Goal: Transaction & Acquisition: Obtain resource

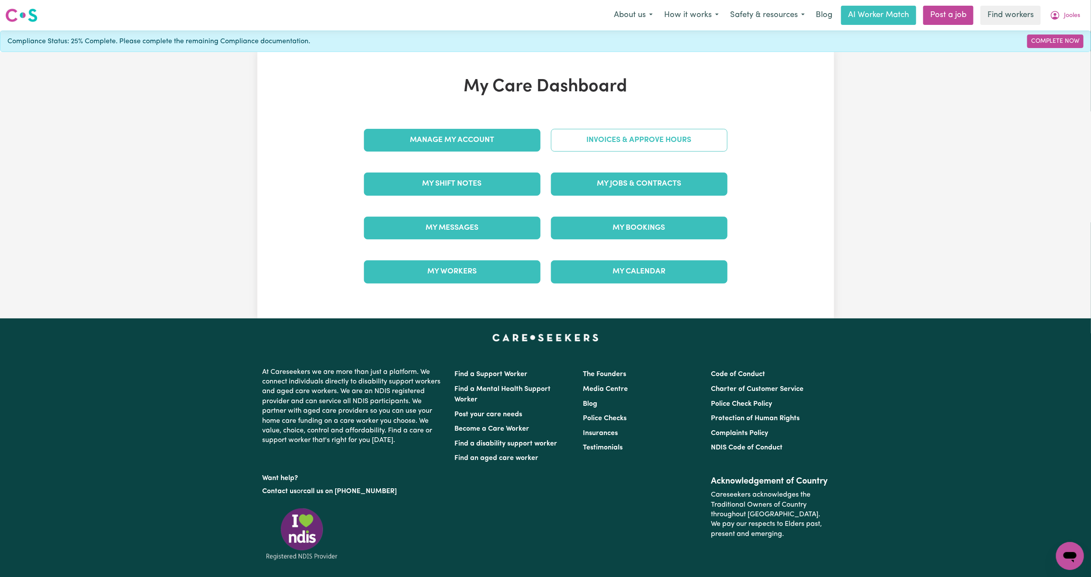
click at [651, 134] on link "Invoices & Approve Hours" at bounding box center [639, 140] width 177 height 23
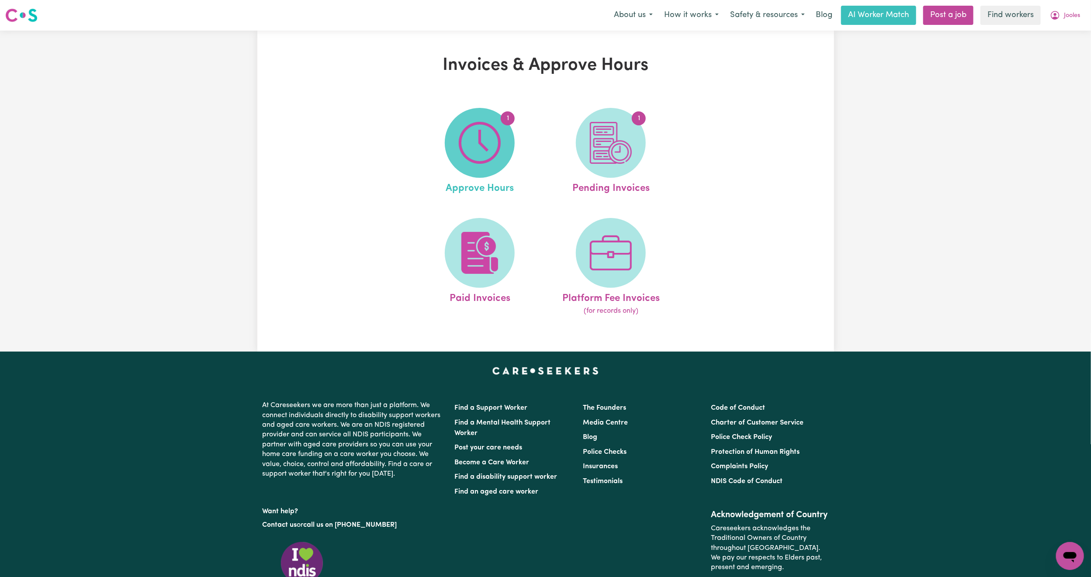
click at [505, 135] on span "1" at bounding box center [480, 143] width 70 height 70
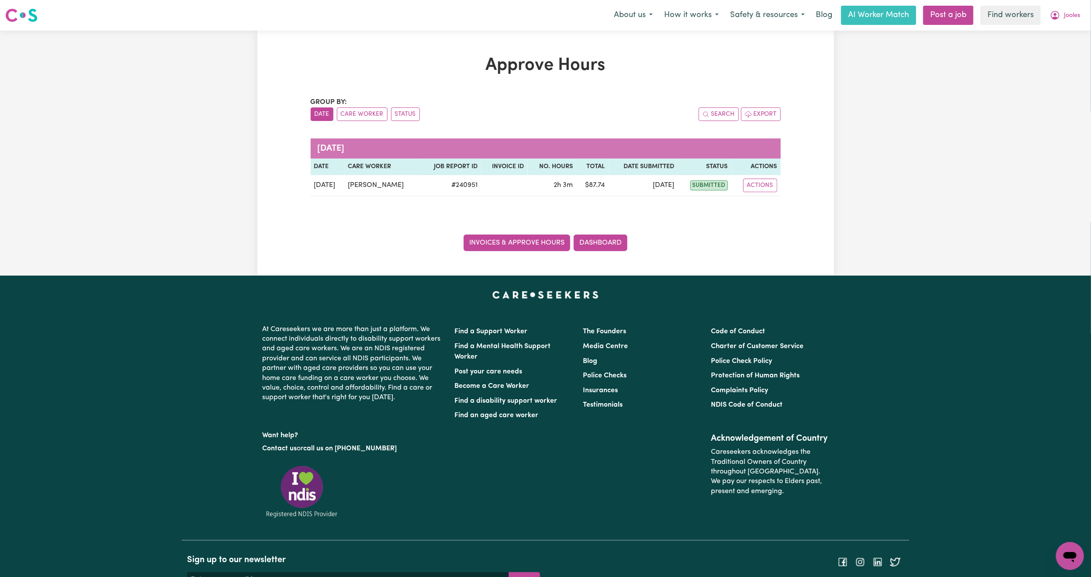
click at [489, 247] on link "Invoices & Approve Hours" at bounding box center [517, 243] width 107 height 17
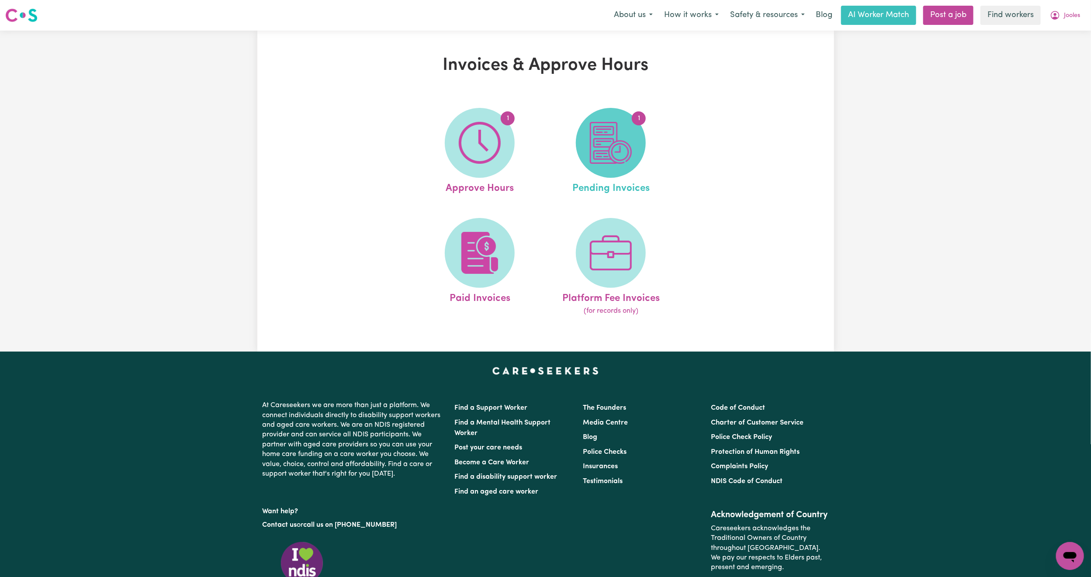
click at [599, 151] on img at bounding box center [611, 143] width 42 height 42
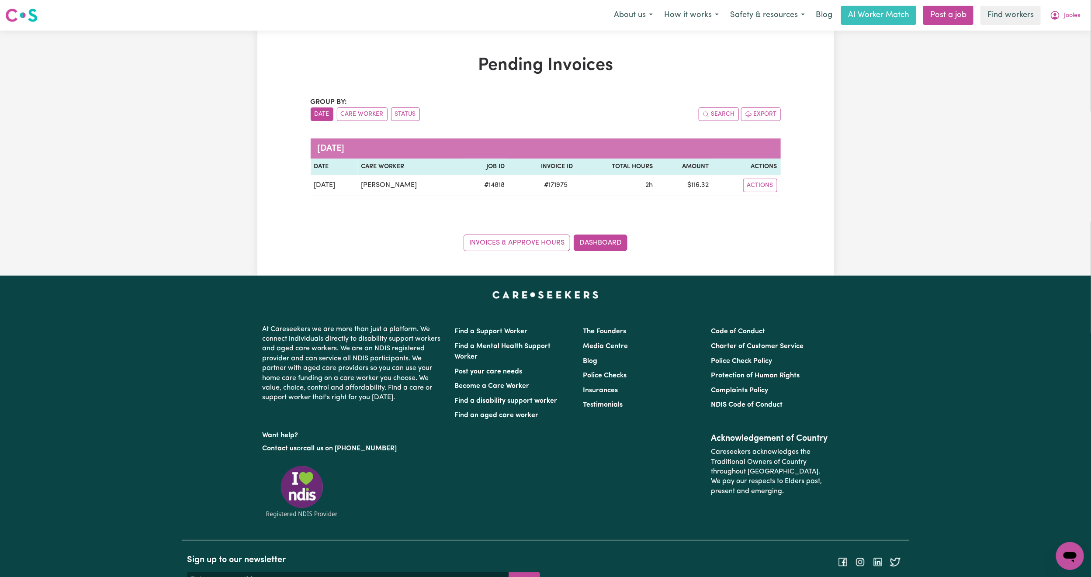
click at [496, 226] on div "Invoices & Approve Hours Dashboard" at bounding box center [546, 237] width 470 height 27
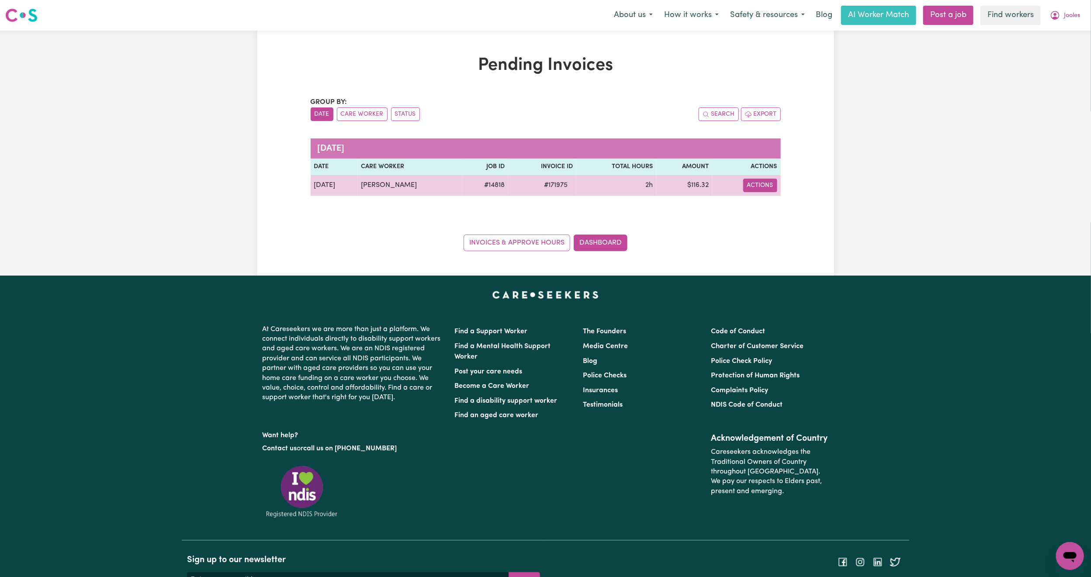
click at [761, 185] on button "Actions" at bounding box center [760, 186] width 34 height 14
click at [779, 204] on link "Download Invoice" at bounding box center [785, 206] width 80 height 17
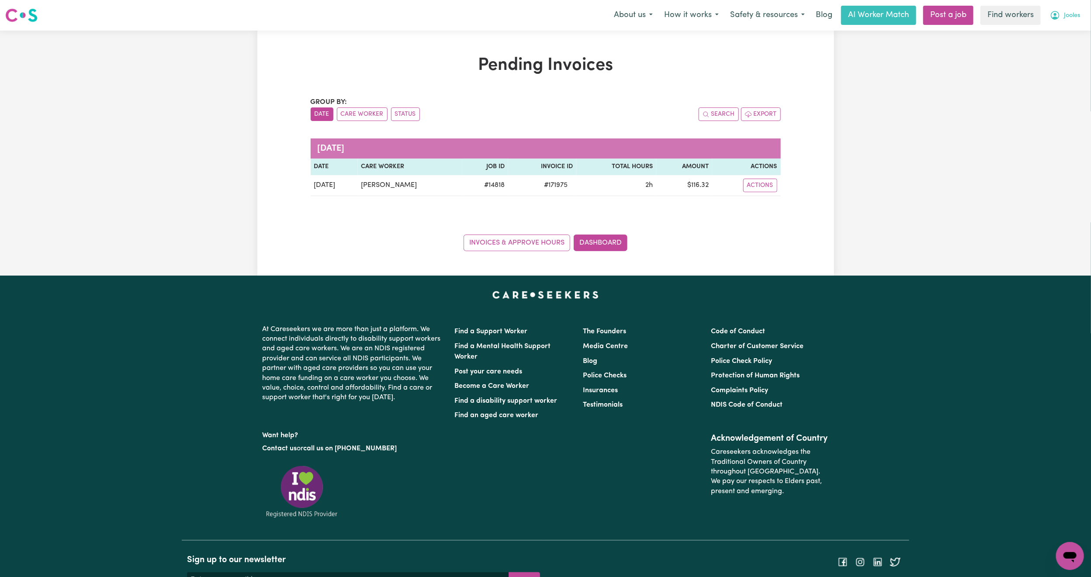
drag, startPoint x: 1069, startPoint y: 28, endPoint x: 1064, endPoint y: 20, distance: 9.5
click at [1064, 20] on nav "Menu About us How it works Safety & resources Blog AI Worker Match Post a job F…" at bounding box center [545, 15] width 1091 height 31
click at [1058, 16] on icon "My Account" at bounding box center [1055, 15] width 10 height 10
click at [1046, 60] on div "Pending Invoices Group by: Date Care Worker Status Search Export [DATE] Date Ca…" at bounding box center [545, 153] width 1091 height 245
drag, startPoint x: 1046, startPoint y: 56, endPoint x: 1062, endPoint y: 31, distance: 28.7
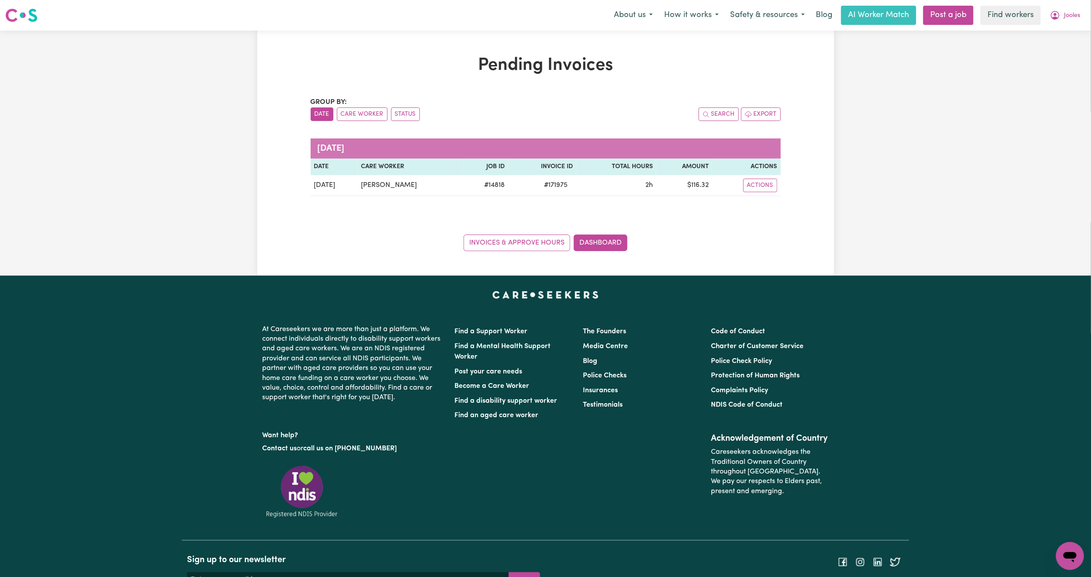
click at [1046, 55] on div "Pending Invoices Group by: Date Care Worker Status Search Export [DATE] Date Ca…" at bounding box center [545, 153] width 1091 height 245
click at [1064, 17] on span "Jooles" at bounding box center [1072, 16] width 16 height 10
click at [1056, 52] on link "Logout" at bounding box center [1051, 50] width 69 height 17
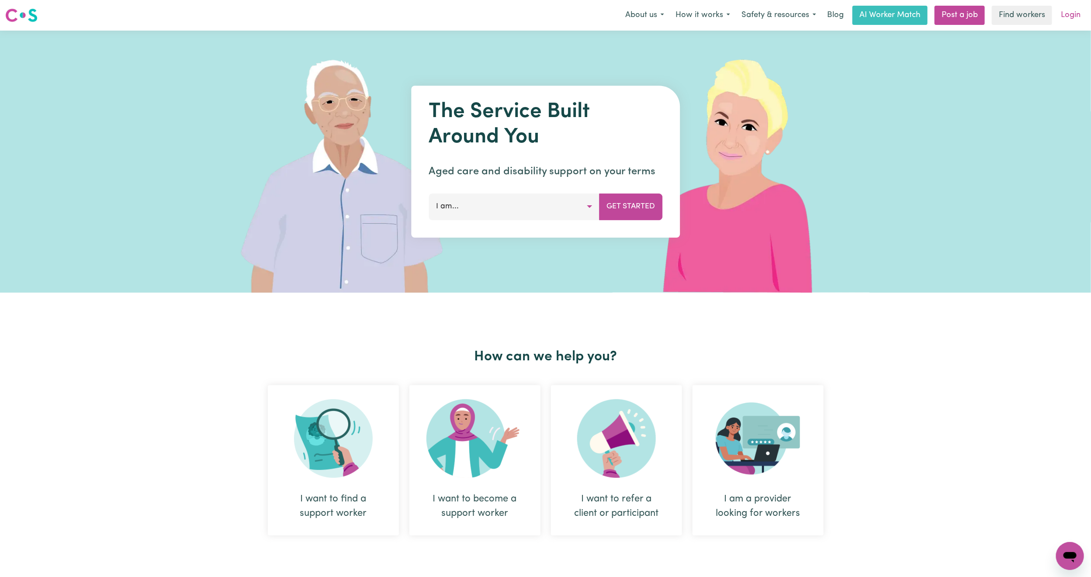
click at [1074, 11] on link "Login" at bounding box center [1071, 15] width 30 height 19
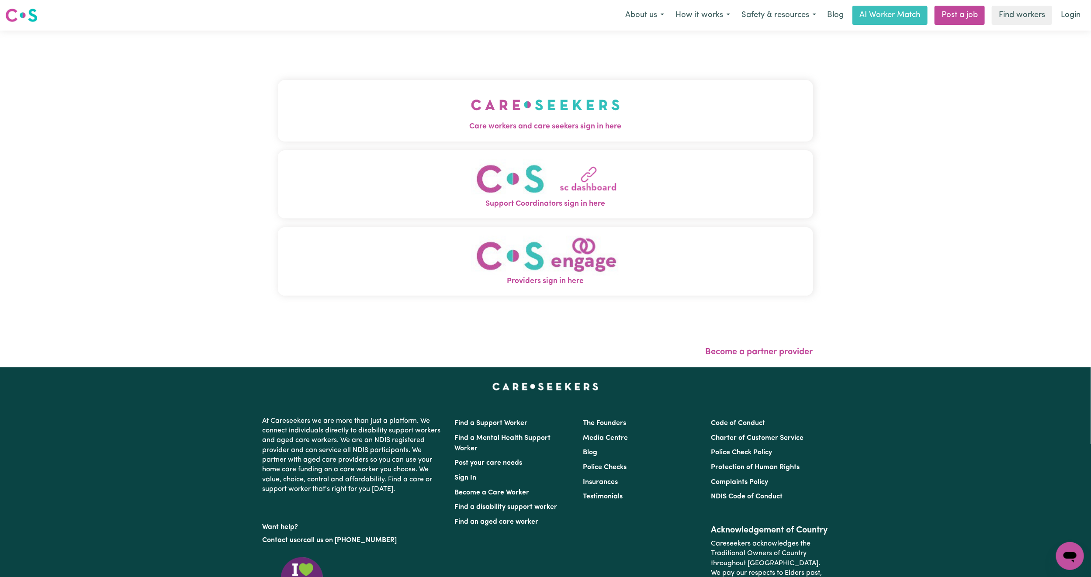
drag, startPoint x: 359, startPoint y: 71, endPoint x: 365, endPoint y: 76, distance: 7.4
click at [361, 73] on div "Care workers and care seekers sign in here Support Coordinators sign in here Pr…" at bounding box center [545, 192] width 535 height 289
click at [370, 97] on button "Care workers and care seekers sign in here" at bounding box center [545, 110] width 535 height 61
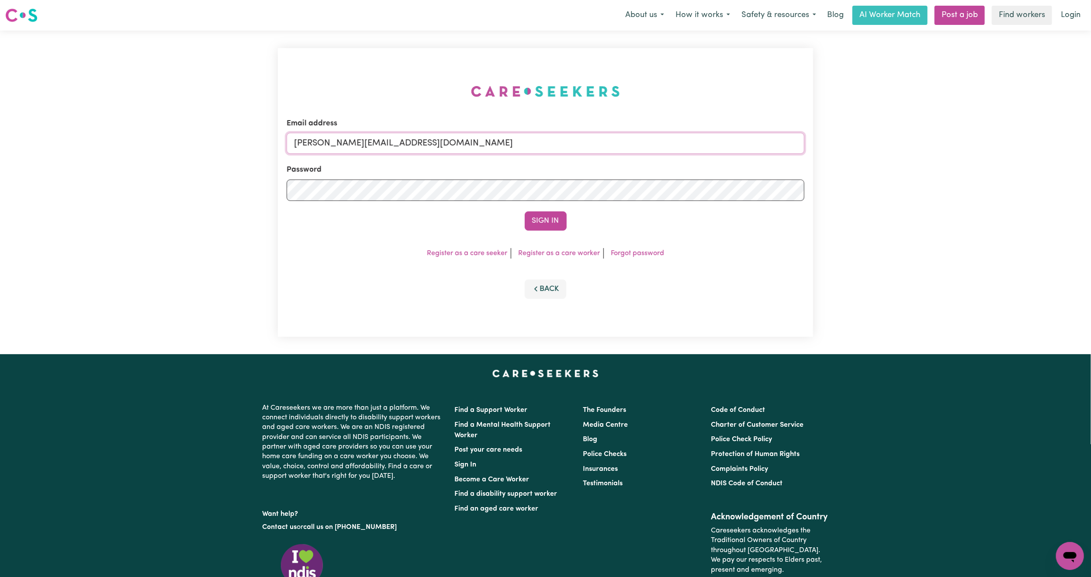
drag, startPoint x: 328, startPoint y: 142, endPoint x: 350, endPoint y: 158, distance: 27.2
click at [328, 142] on input "[PERSON_NAME][EMAIL_ADDRESS][DOMAIN_NAME]" at bounding box center [546, 143] width 518 height 21
click at [708, 195] on form "Email address [EMAIL_ADDRESS][PERSON_NAME][DOMAIN_NAME] Password Sign In" at bounding box center [546, 174] width 518 height 113
type input "[EMAIL_ADDRESS][DOMAIN_NAME]"
click at [554, 217] on button "Sign In" at bounding box center [546, 221] width 42 height 19
